Goal: Check status: Check status

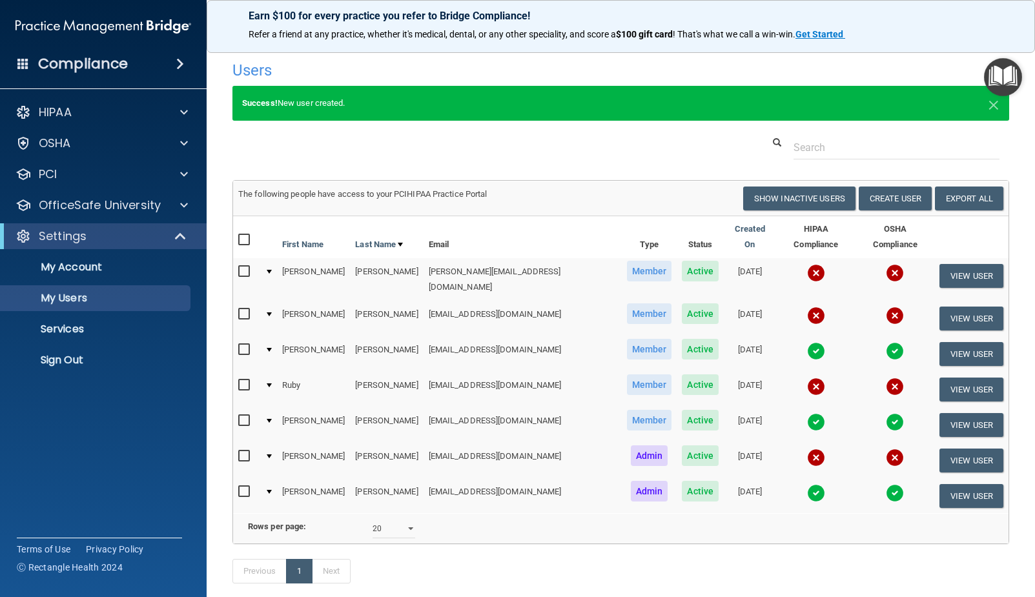
select select "20"
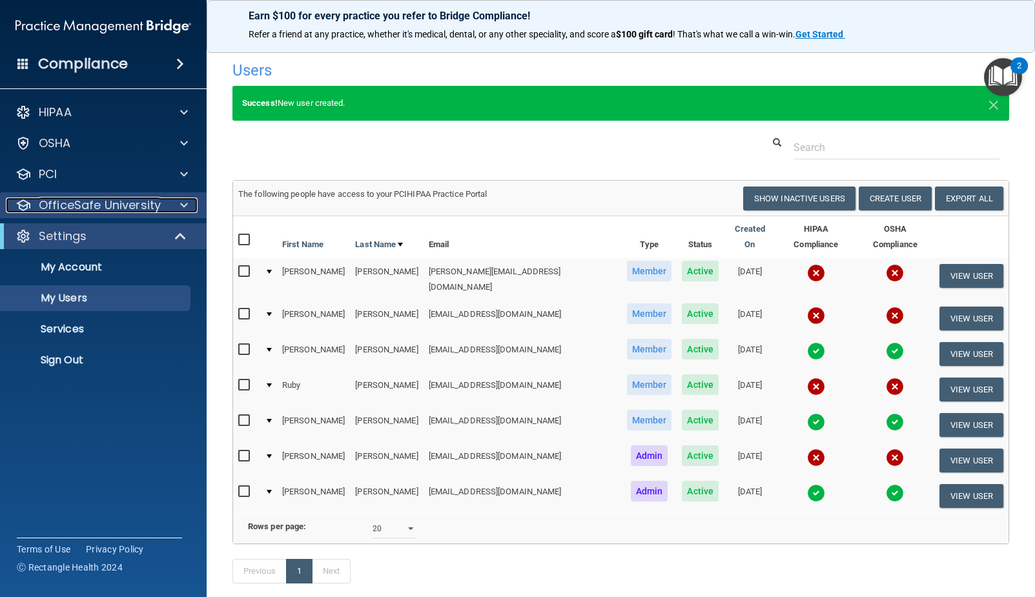
click at [183, 203] on span at bounding box center [184, 205] width 8 height 15
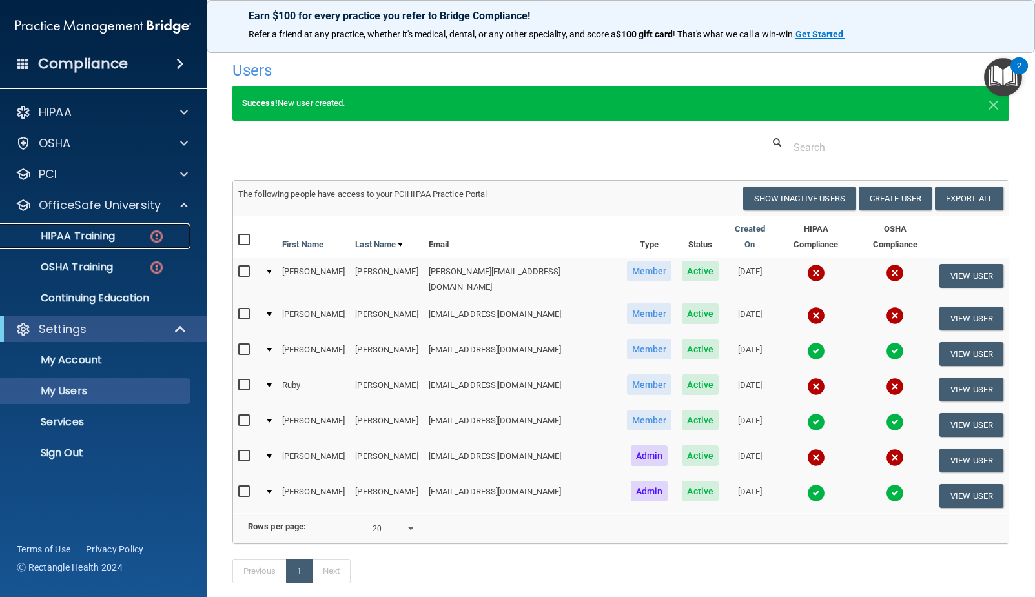
click at [158, 232] on img at bounding box center [157, 237] width 16 height 16
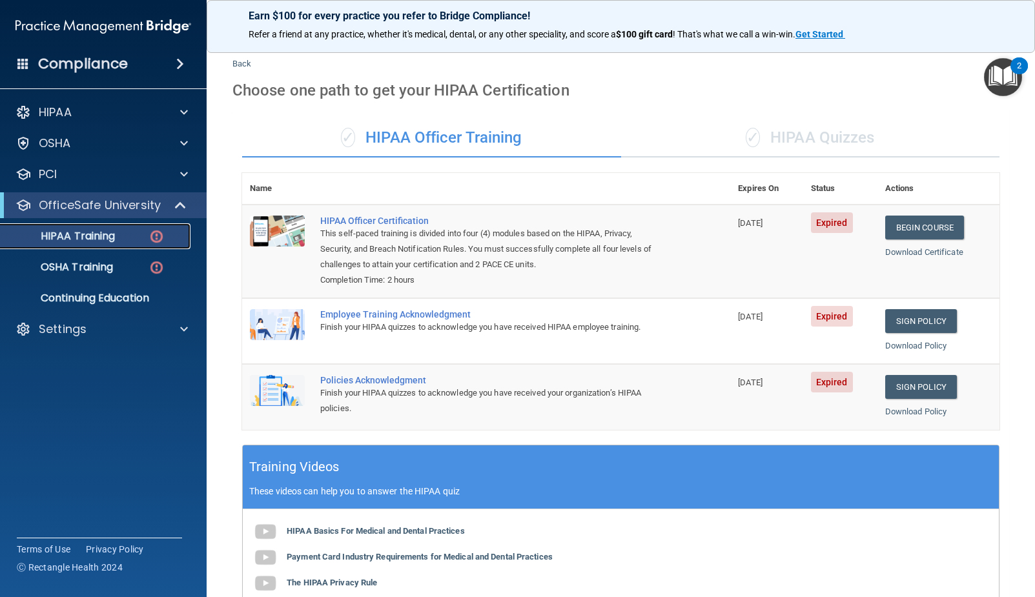
scroll to position [14, 0]
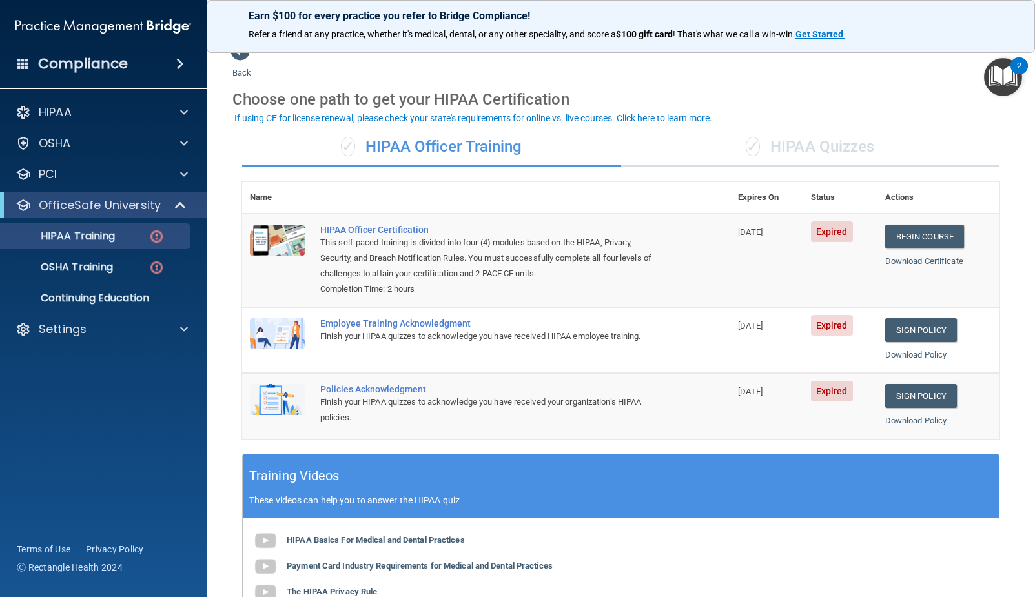
click at [129, 19] on img at bounding box center [103, 27] width 176 height 26
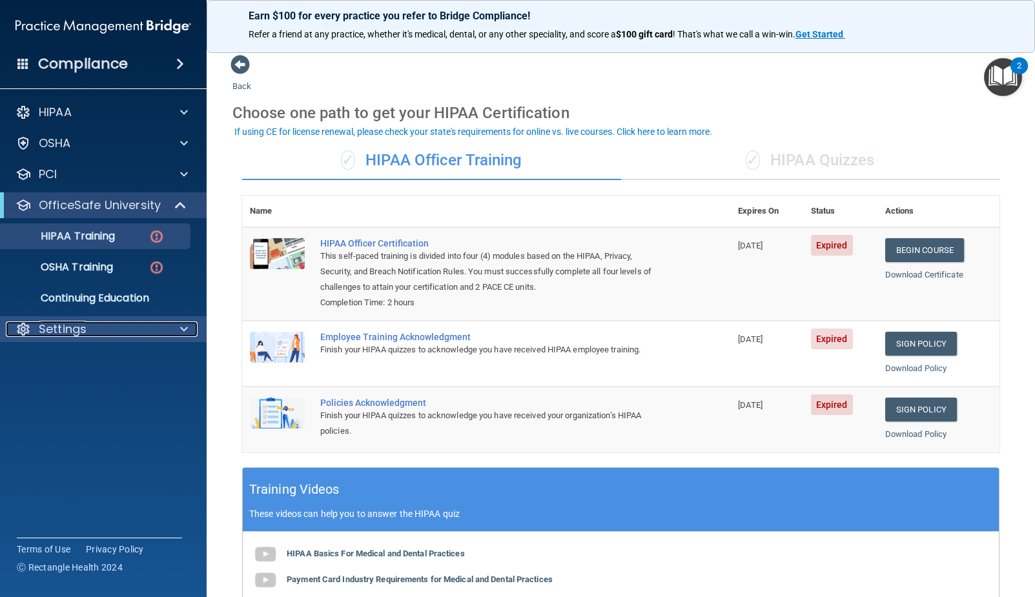
click at [143, 326] on div "Settings" at bounding box center [86, 329] width 160 height 15
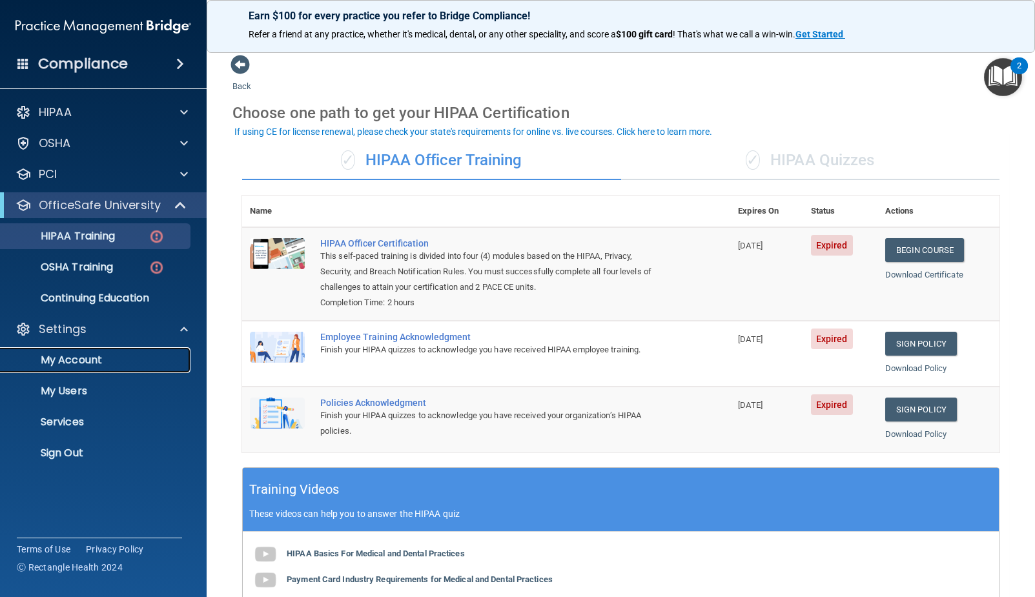
click at [96, 357] on p "My Account" at bounding box center [96, 360] width 176 height 13
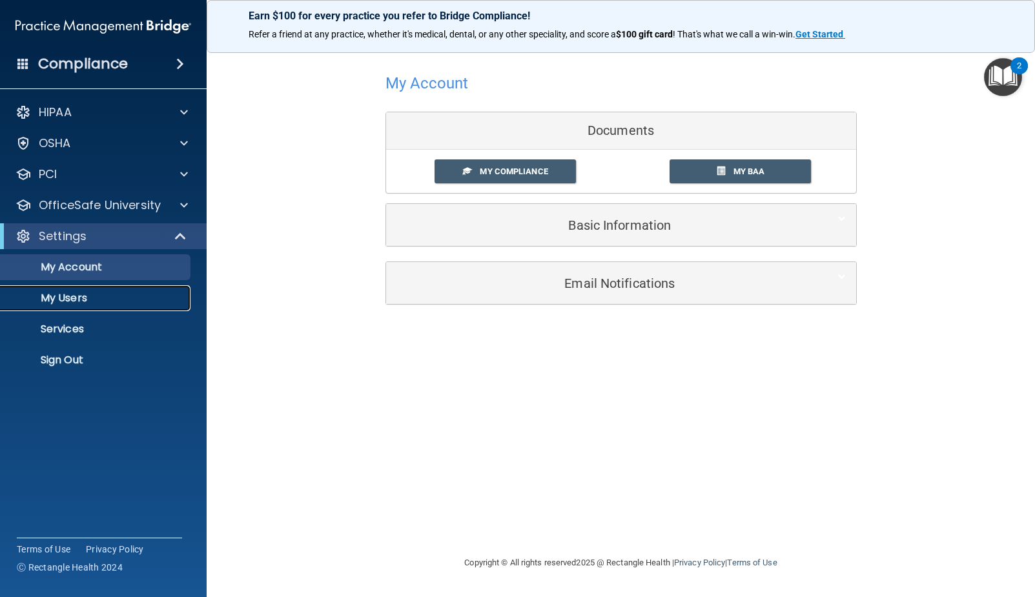
click at [71, 307] on link "My Users" at bounding box center [88, 298] width 203 height 26
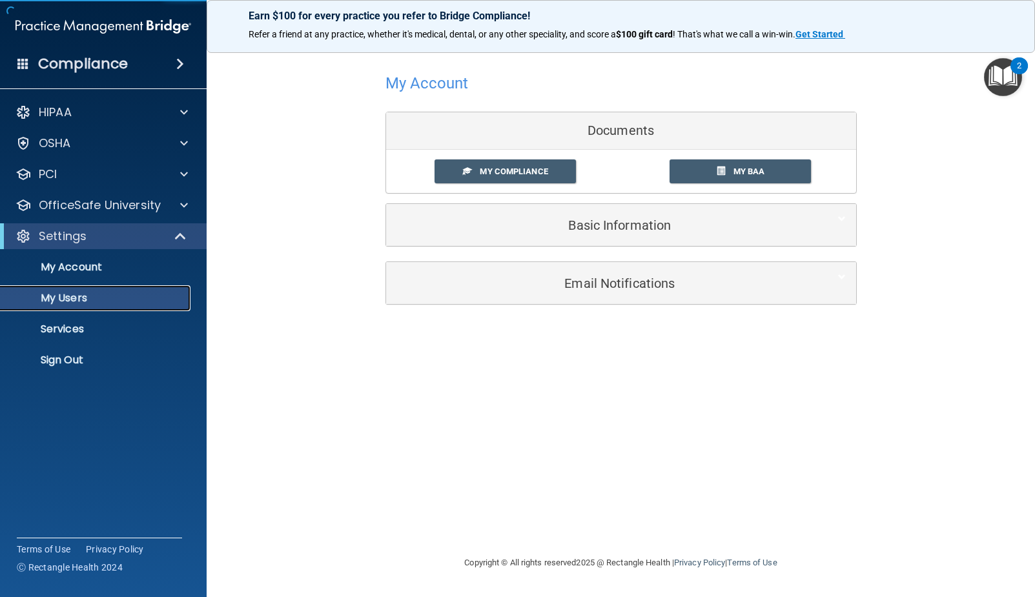
select select "20"
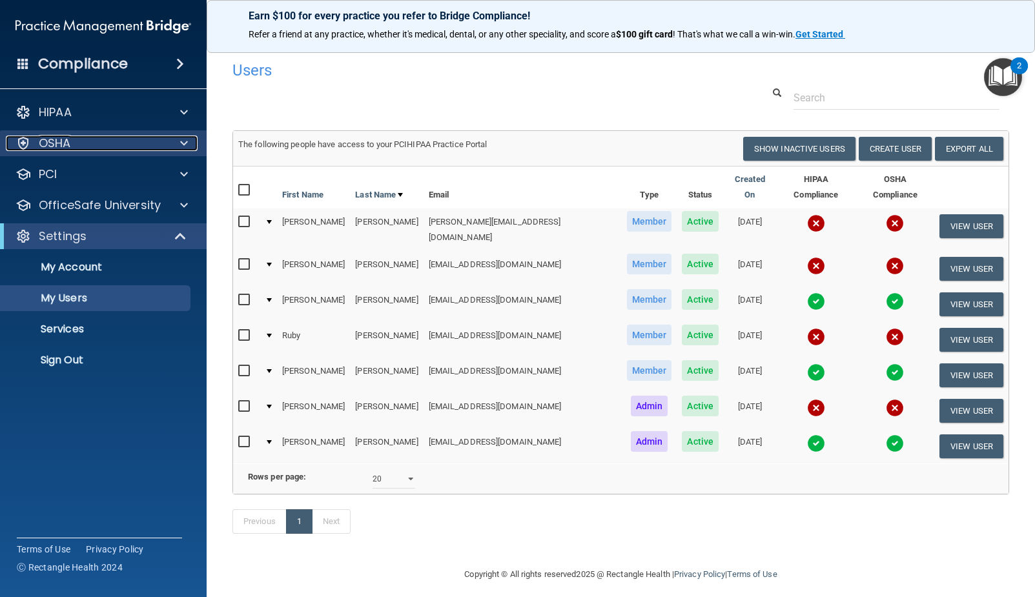
click at [183, 139] on span at bounding box center [184, 143] width 8 height 15
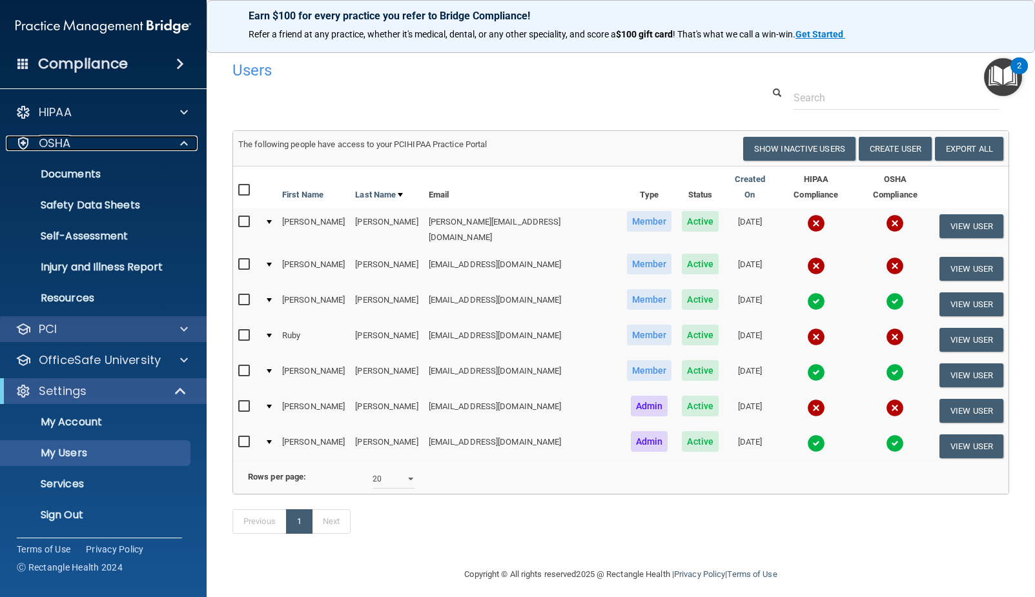
scroll to position [1, 0]
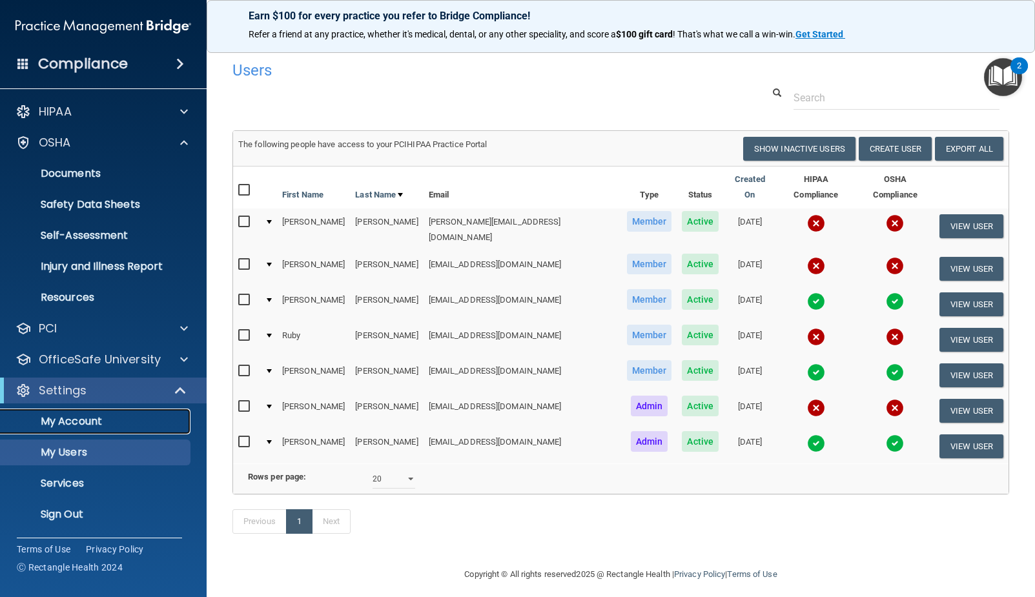
click at [98, 422] on p "My Account" at bounding box center [96, 421] width 176 height 13
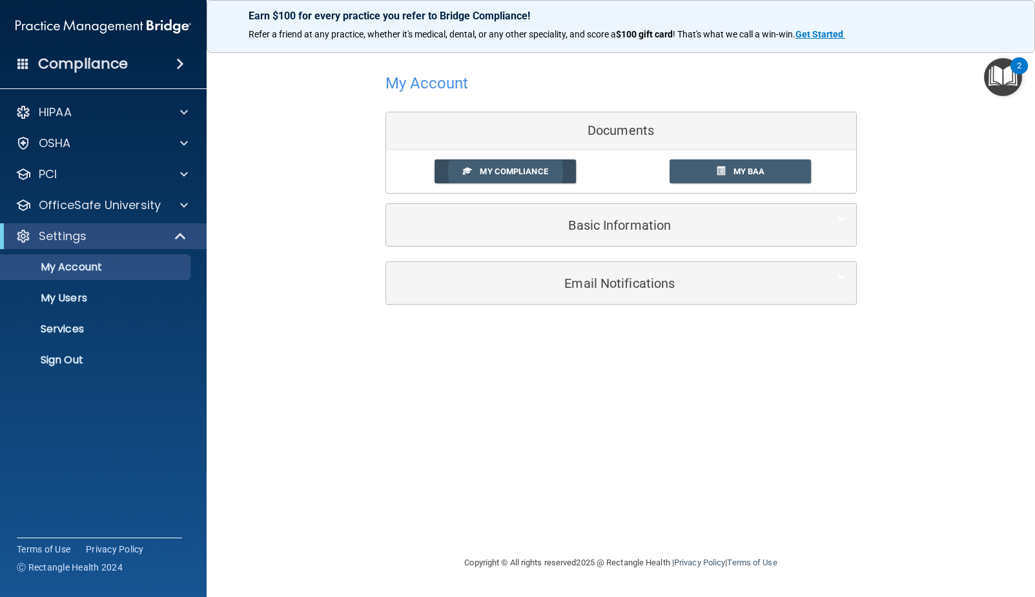
click at [534, 172] on span "My Compliance" at bounding box center [514, 172] width 68 height 10
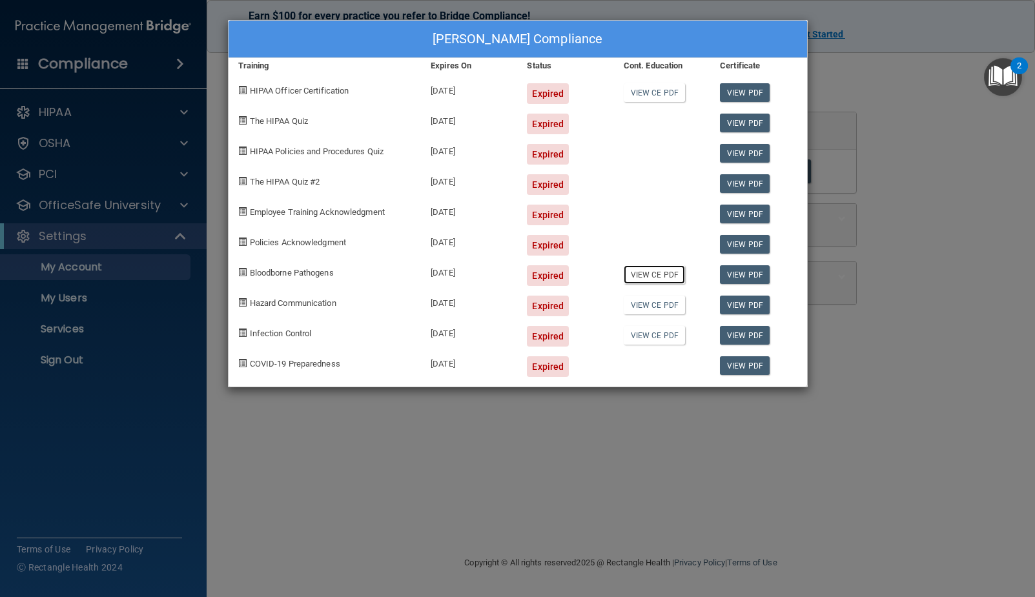
click at [655, 275] on link "View CE PDF" at bounding box center [654, 274] width 61 height 19
click at [906, 35] on div "[PERSON_NAME] Compliance Training Expires On Status Cont. Education Certificate…" at bounding box center [517, 298] width 1035 height 597
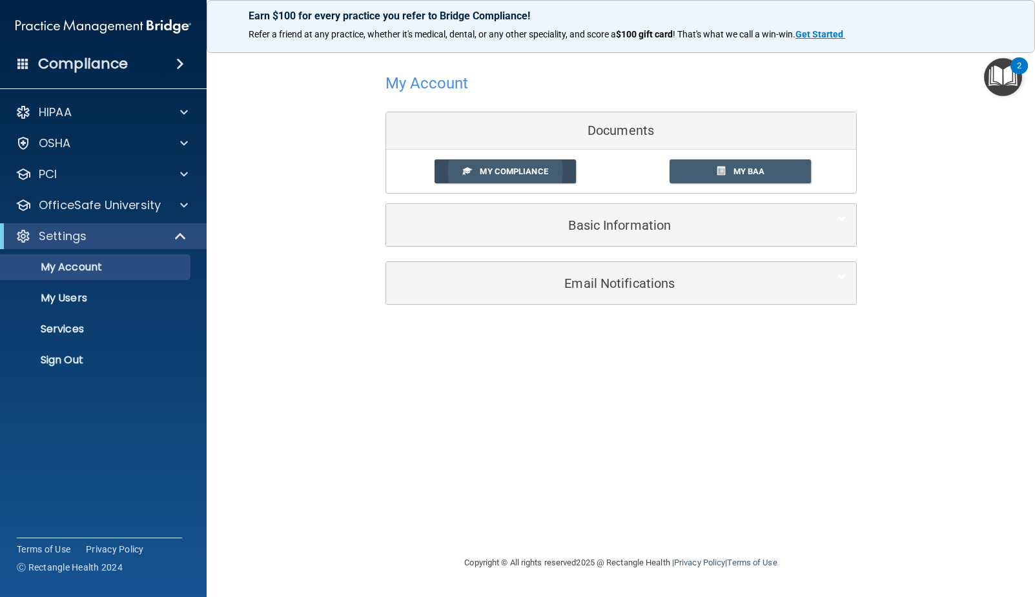
click at [486, 172] on span "My Compliance" at bounding box center [514, 172] width 68 height 10
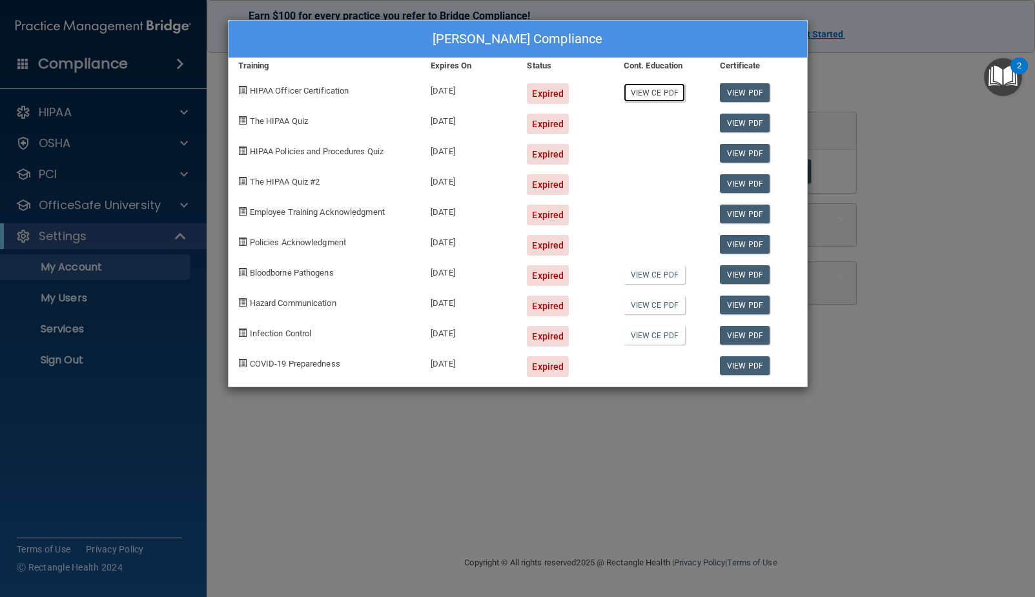
click at [641, 94] on link "View CE PDF" at bounding box center [654, 92] width 61 height 19
click at [909, 296] on div "[PERSON_NAME] Compliance Training Expires On Status Cont. Education Certificate…" at bounding box center [517, 298] width 1035 height 597
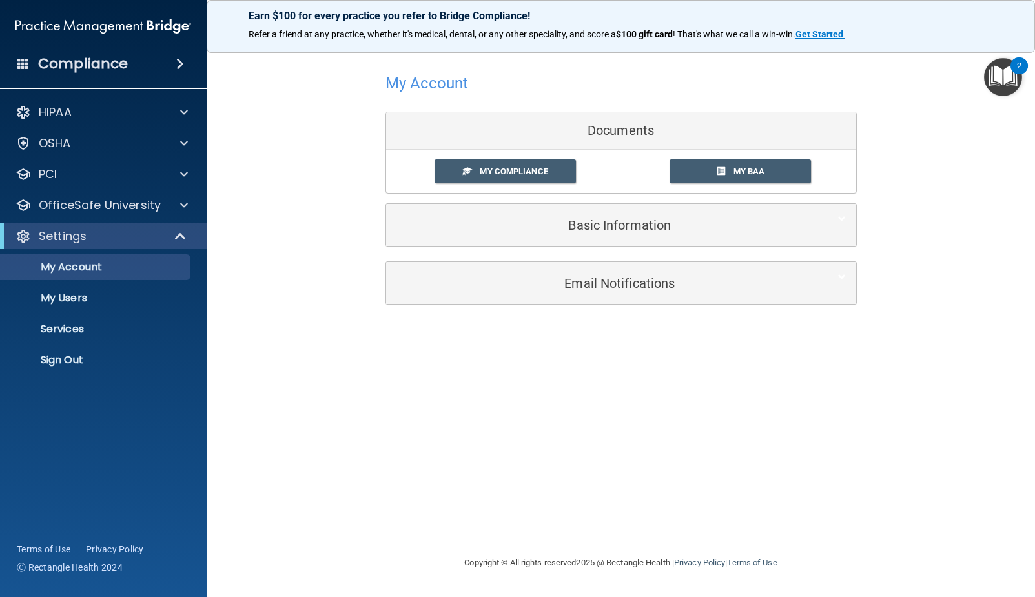
click at [292, 68] on div "My Account Documents My Compliance My Compliance My BAA Basic Information Full …" at bounding box center [620, 186] width 777 height 265
click at [83, 356] on p "Sign Out" at bounding box center [96, 360] width 176 height 13
